Goal: Task Accomplishment & Management: Use online tool/utility

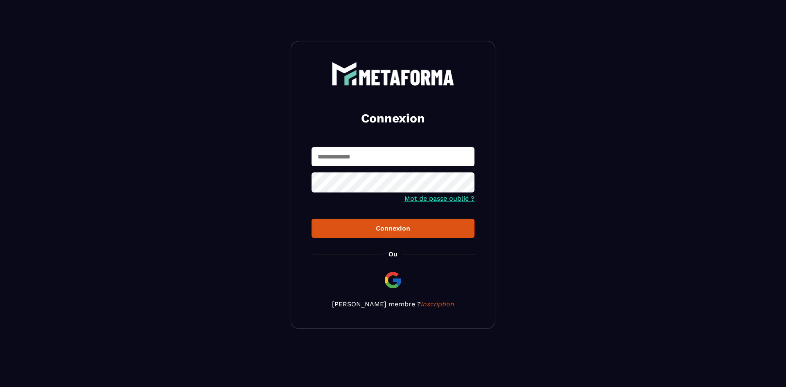
click at [367, 160] on input "text" at bounding box center [393, 156] width 163 height 19
type input "**********"
click at [312, 219] on button "Connexion" at bounding box center [393, 228] width 163 height 19
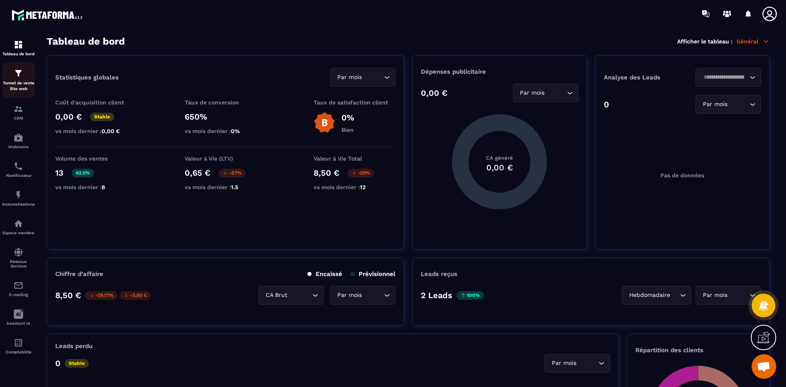
click at [20, 88] on p "Tunnel de vente Site web" at bounding box center [18, 85] width 33 height 11
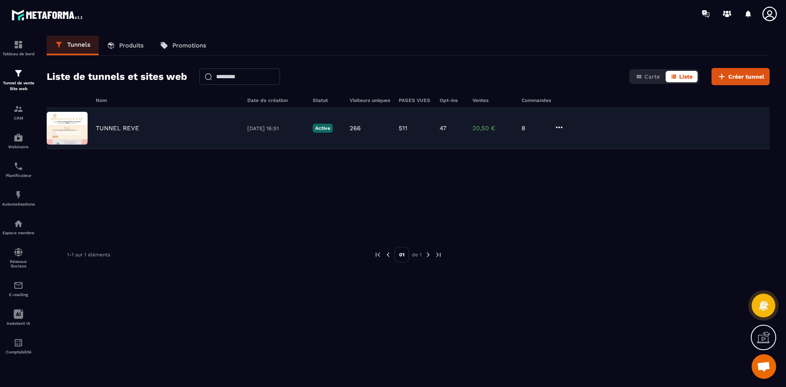
click at [120, 124] on p "TUNNEL REVE" at bounding box center [117, 127] width 43 height 7
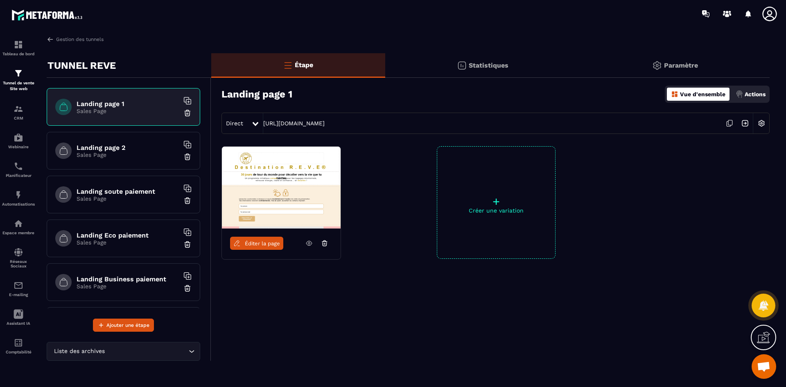
click at [255, 242] on span "Éditer la page" at bounding box center [262, 243] width 35 height 6
